Goal: Navigation & Orientation: Go to known website

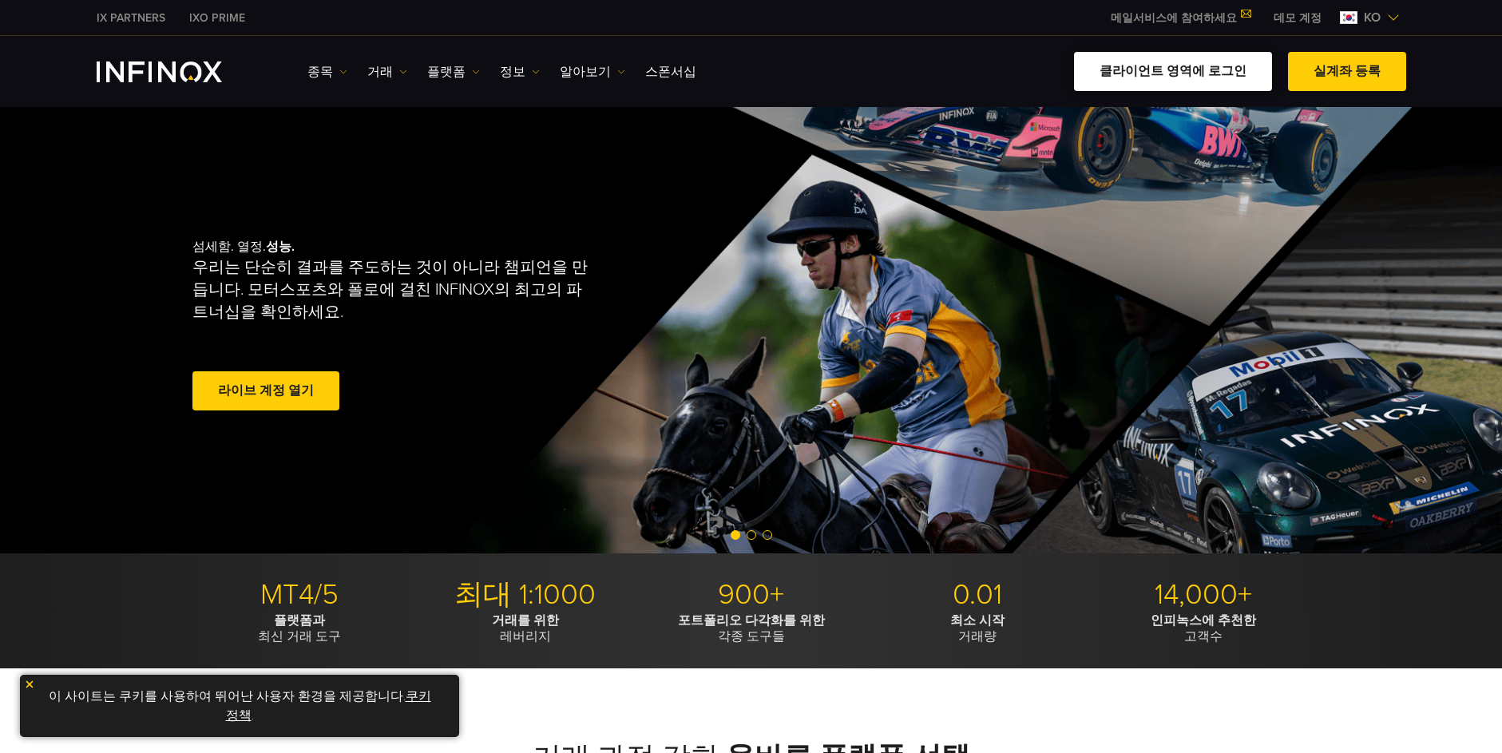
click at [1222, 72] on link "클라이언트 영역에 로그인" at bounding box center [1173, 71] width 198 height 39
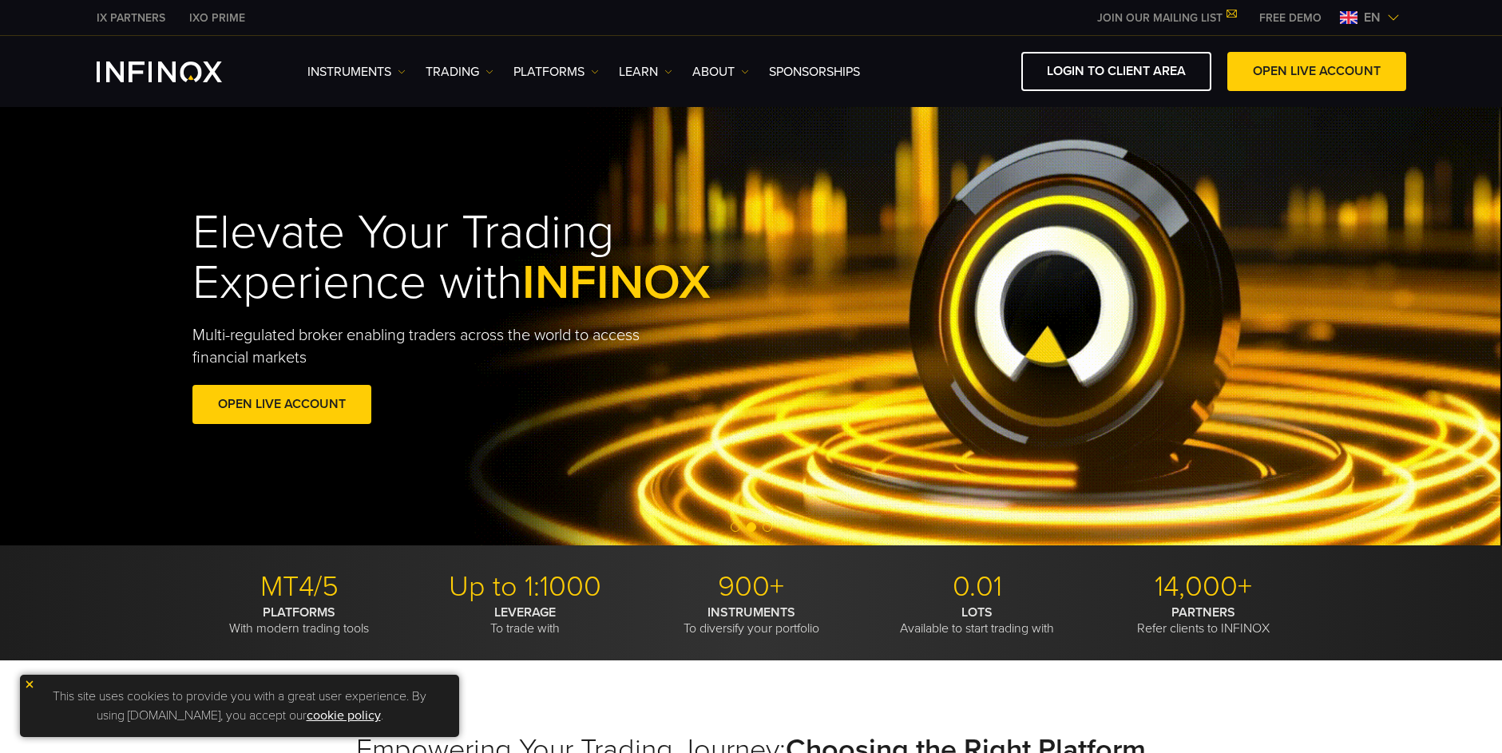
click at [1399, 15] on img at bounding box center [1393, 17] width 13 height 13
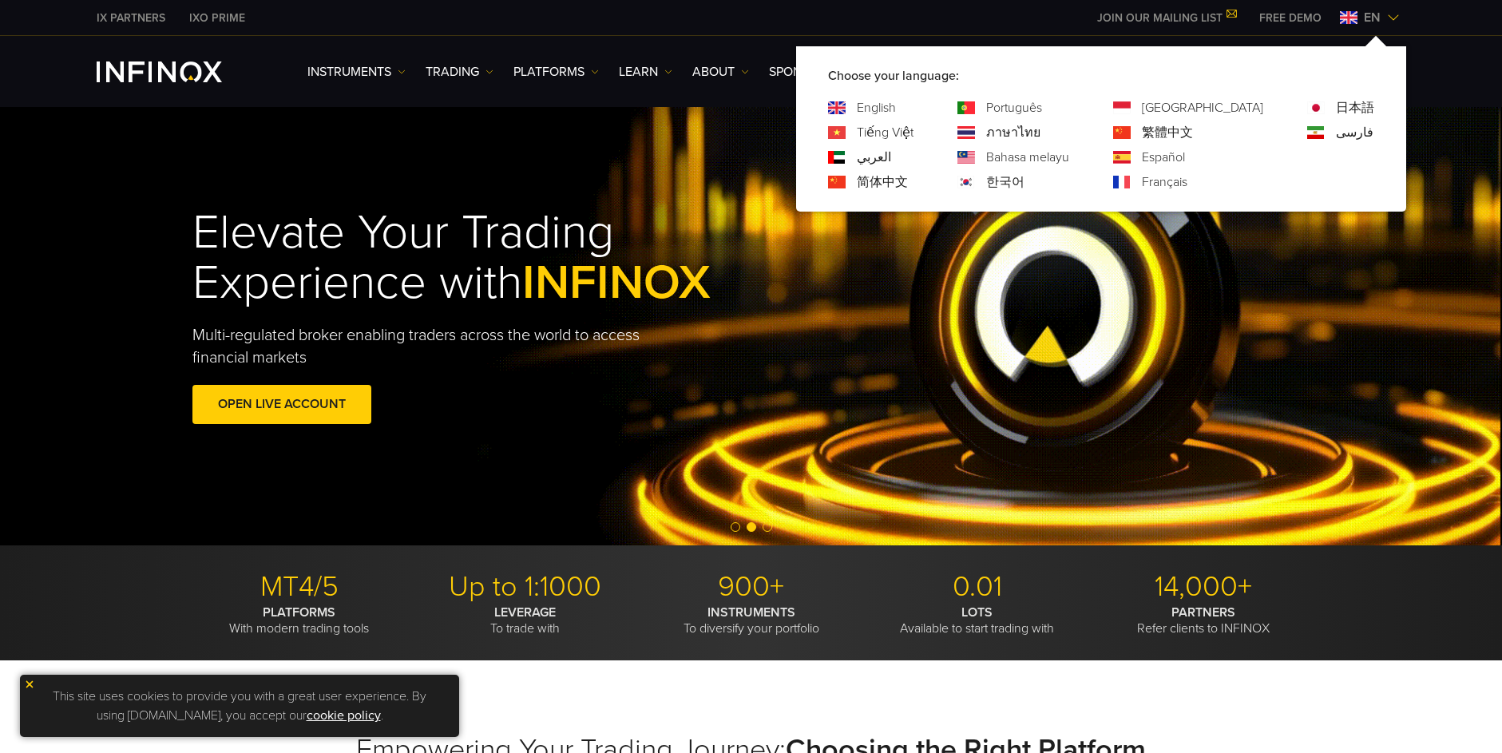
click at [1025, 178] on link "한국어" at bounding box center [1005, 182] width 38 height 19
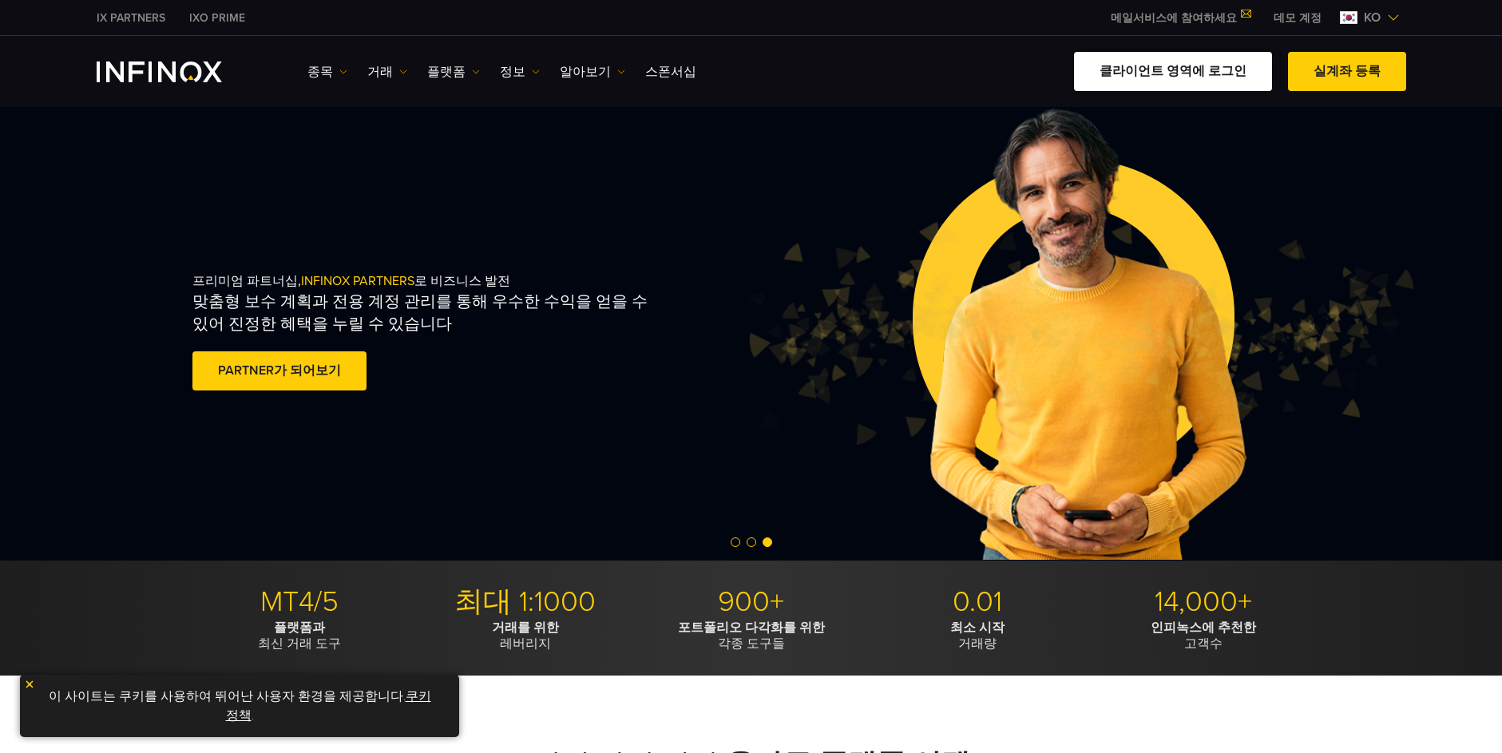
click at [1189, 65] on link "클라이언트 영역에 로그인" at bounding box center [1173, 71] width 198 height 39
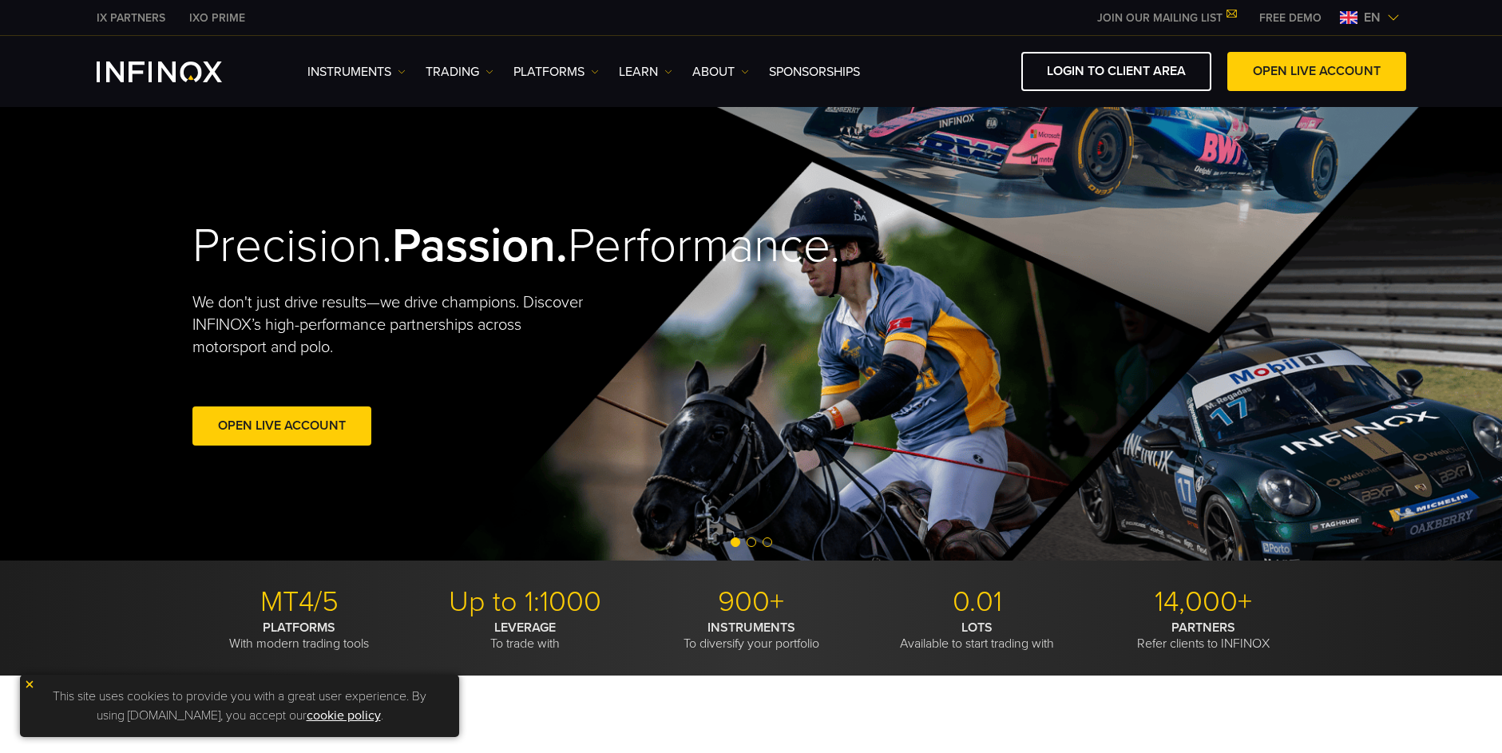
click at [1382, 22] on span "en" at bounding box center [1373, 17] width 30 height 19
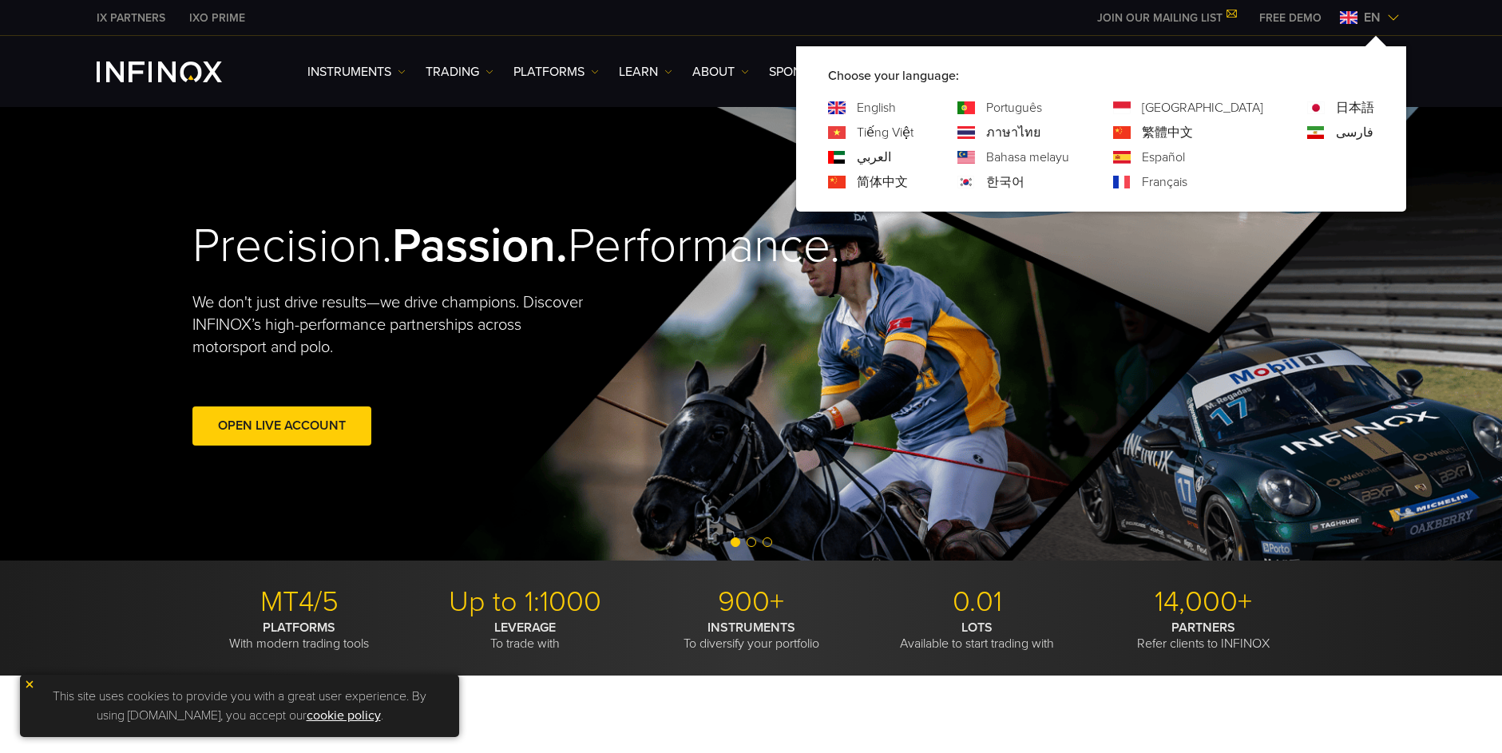
click at [1025, 181] on link "한국어" at bounding box center [1005, 182] width 38 height 19
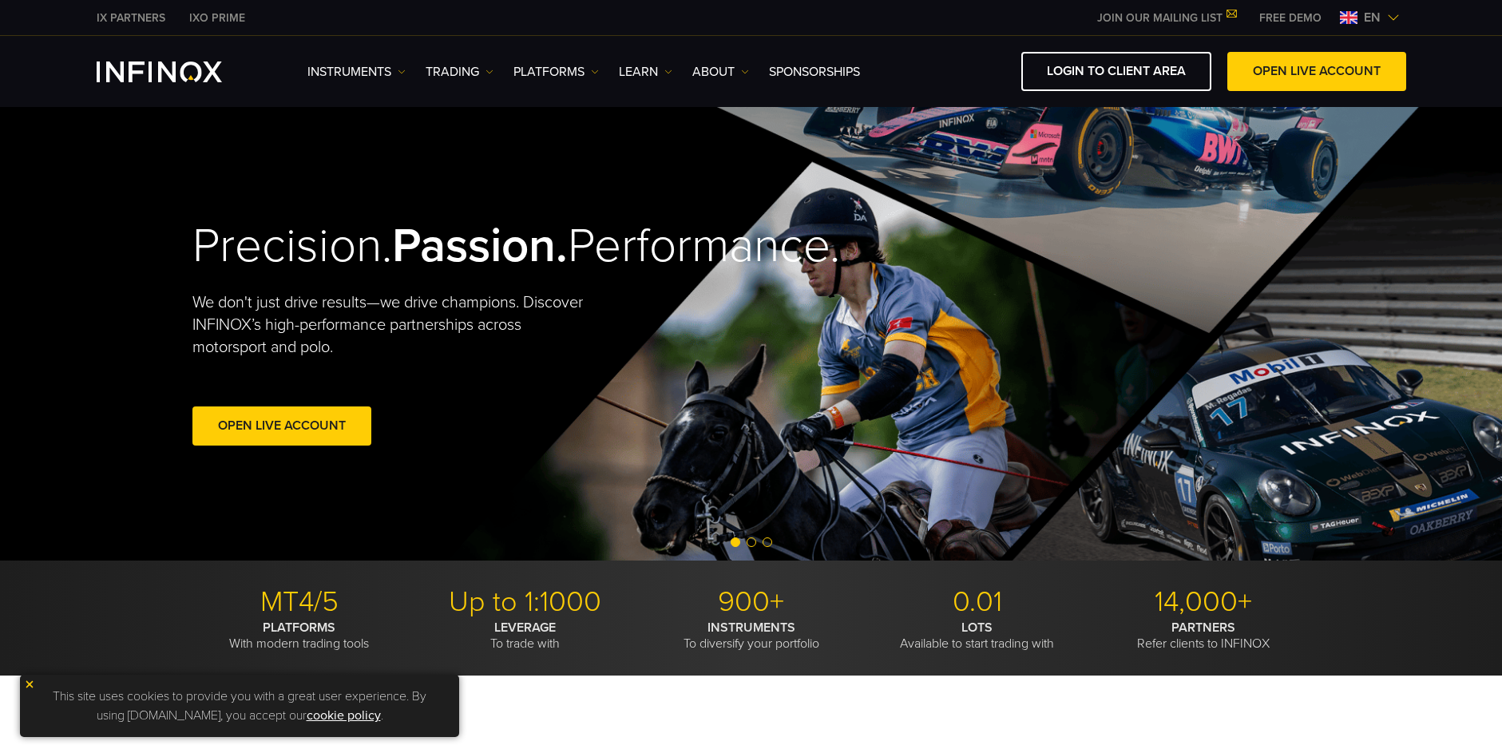
click at [961, 47] on div "Instruments Instruments Product Information TRADING" at bounding box center [751, 71] width 1502 height 71
click at [1374, 12] on span "en" at bounding box center [1373, 17] width 30 height 19
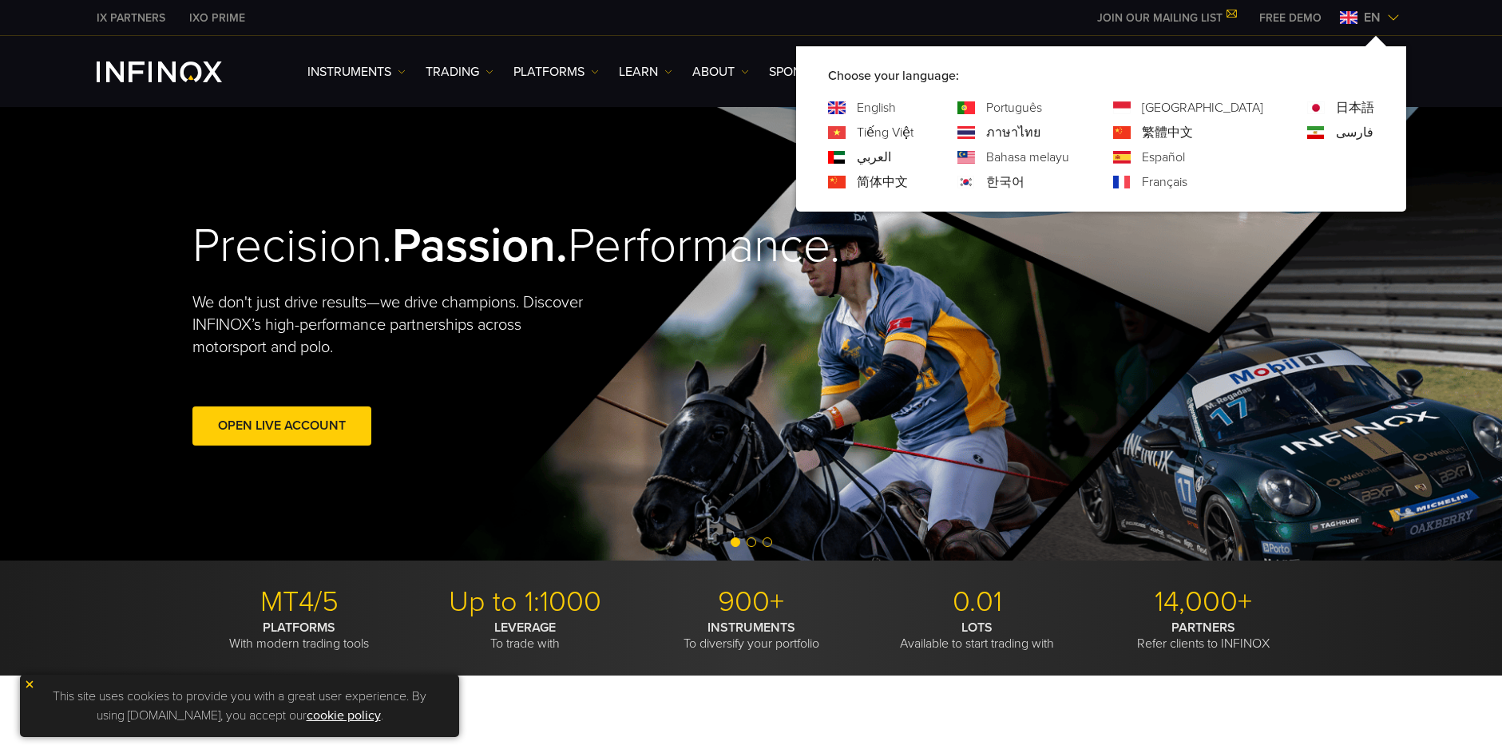
click at [1025, 179] on link "한국어" at bounding box center [1005, 182] width 38 height 19
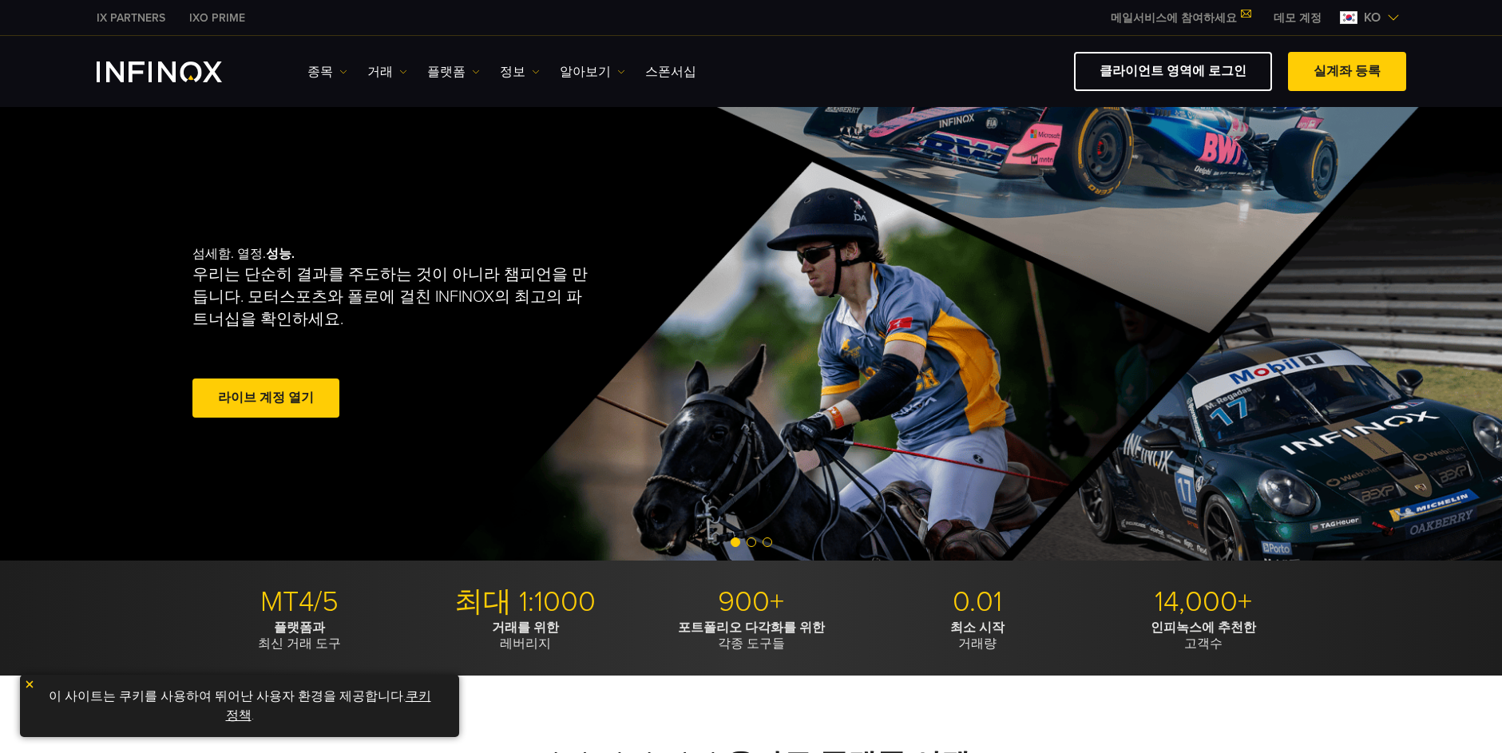
click at [1008, 62] on div "클라이언트 영역에 로그인 실계좌 등록" at bounding box center [1057, 71] width 698 height 39
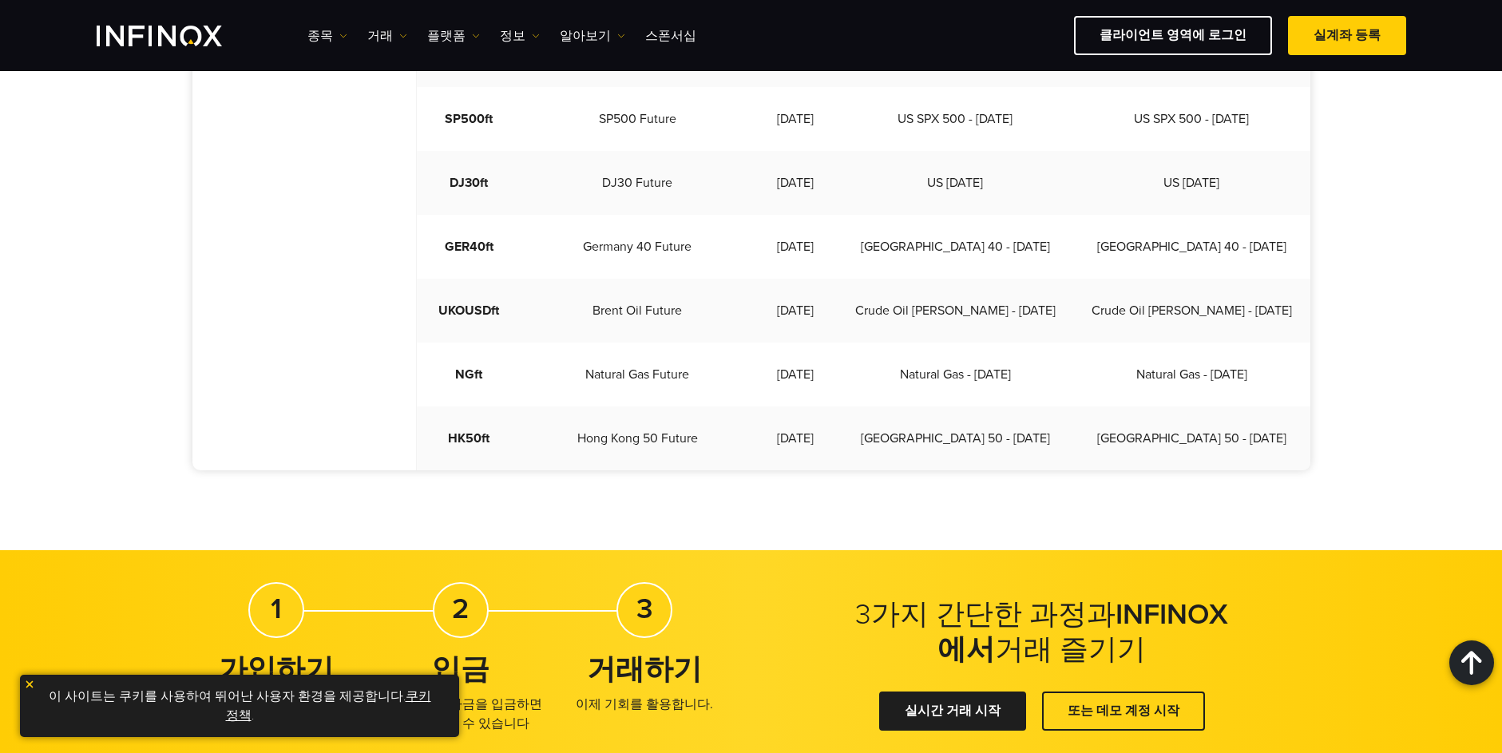
scroll to position [1837, 0]
